Goal: Find specific page/section: Find specific page/section

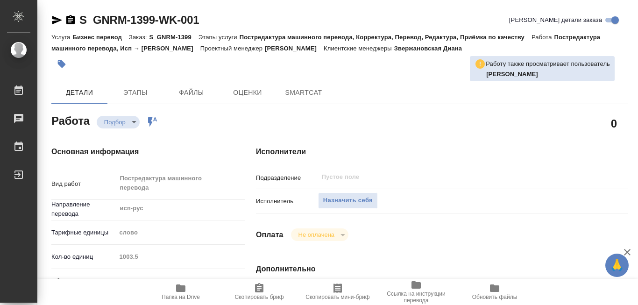
type textarea "x"
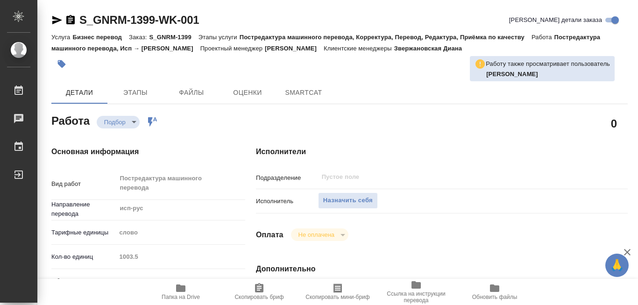
type textarea "x"
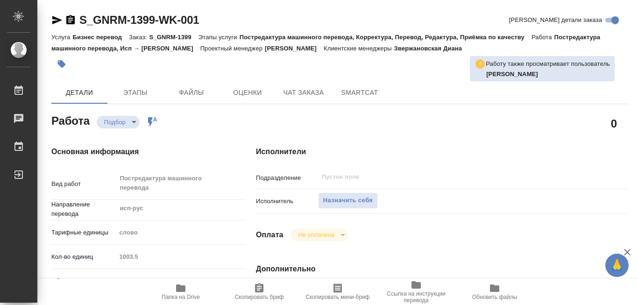
type textarea "x"
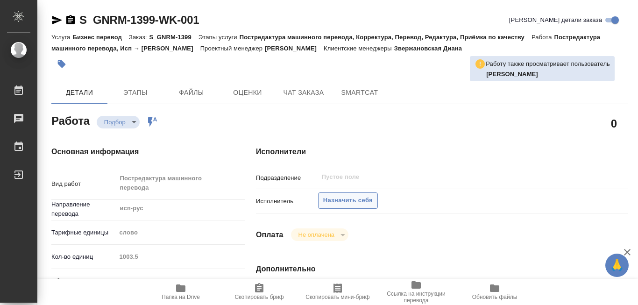
scroll to position [93, 0]
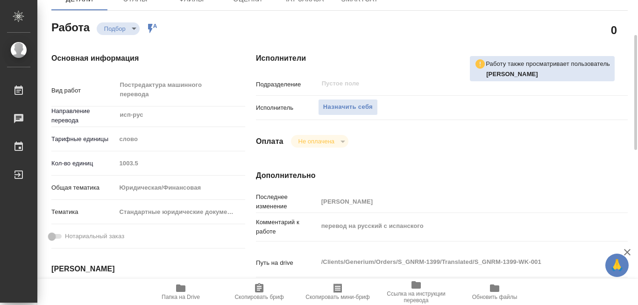
type textarea "x"
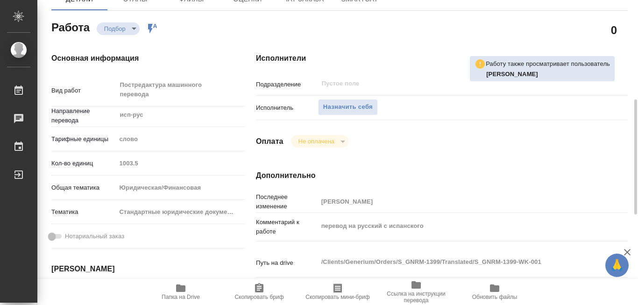
scroll to position [140, 0]
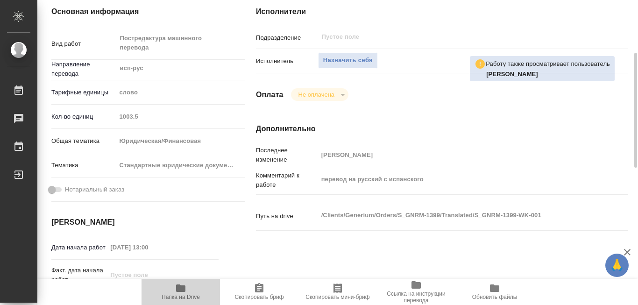
click at [183, 290] on icon "button" at bounding box center [180, 287] width 9 height 7
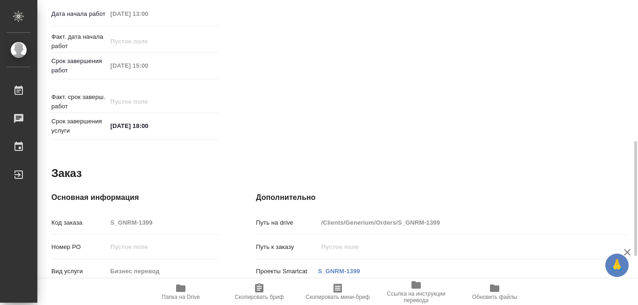
scroll to position [467, 0]
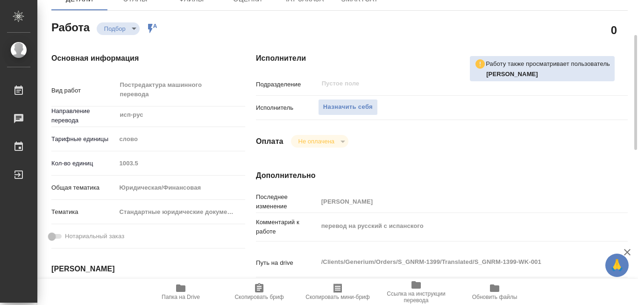
scroll to position [47, 0]
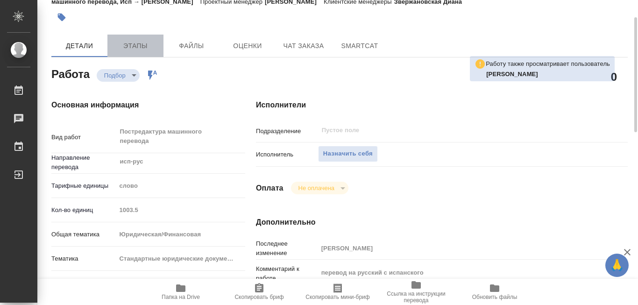
click at [134, 47] on span "Этапы" at bounding box center [135, 46] width 45 height 12
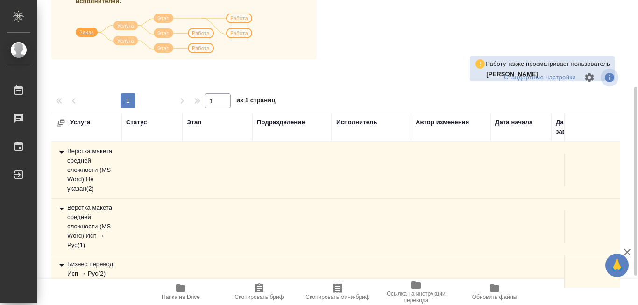
scroll to position [187, 0]
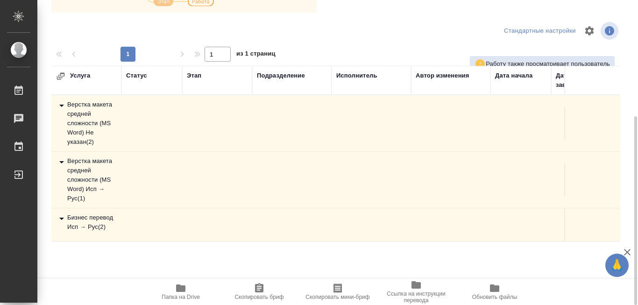
click at [98, 222] on div "Бизнес перевод Исп → Рус ( 2 )" at bounding box center [86, 222] width 61 height 19
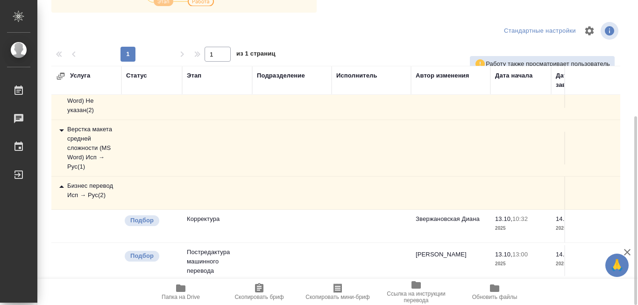
scroll to position [44, 0]
